Goal: Task Accomplishment & Management: Manage account settings

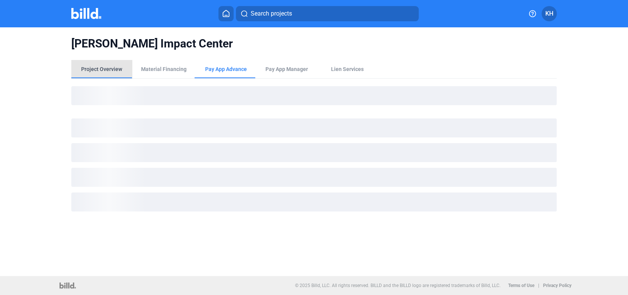
click at [107, 69] on div "Project Overview" at bounding box center [101, 69] width 41 height 8
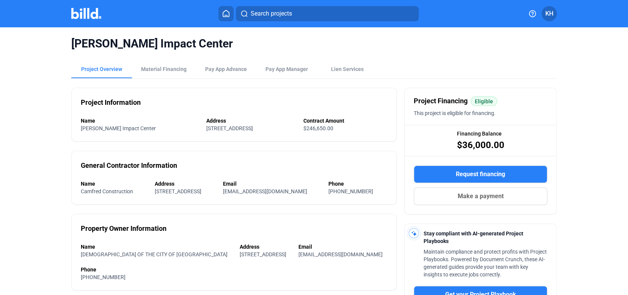
click at [119, 68] on div "Project Overview" at bounding box center [101, 69] width 61 height 18
click at [225, 13] on icon at bounding box center [226, 13] width 8 height 7
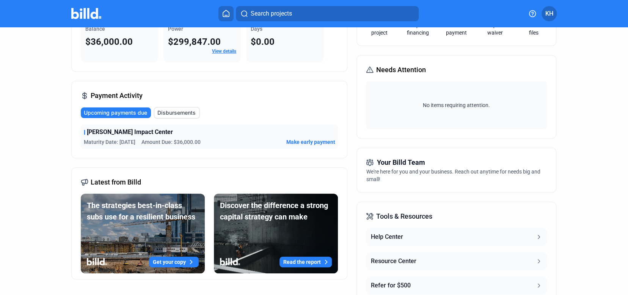
scroll to position [72, 0]
